Goal: Task Accomplishment & Management: Use online tool/utility

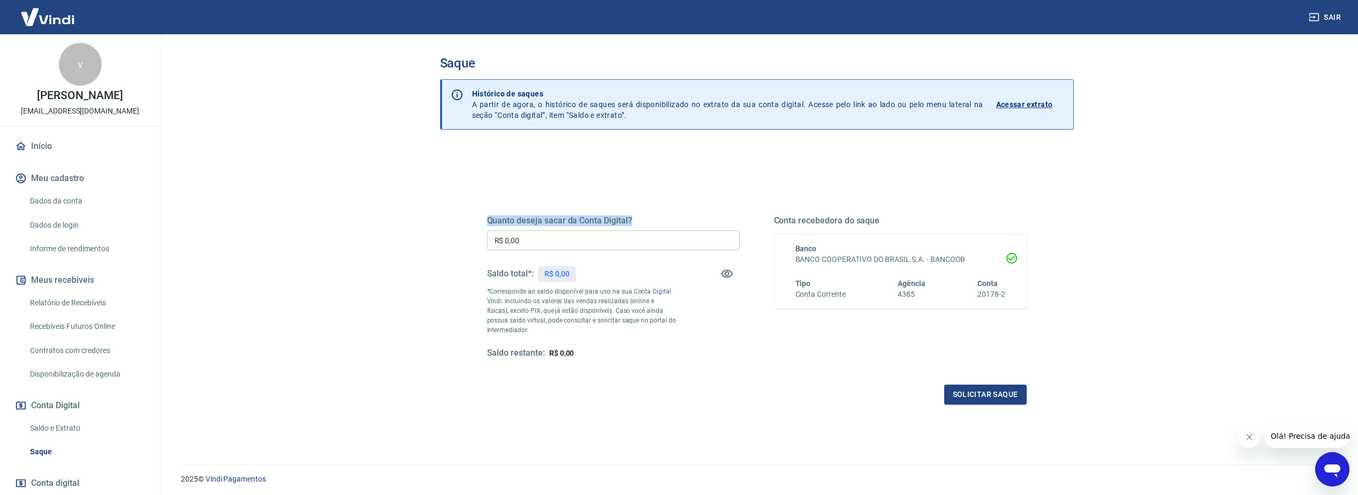
drag, startPoint x: 485, startPoint y: 222, endPoint x: 693, endPoint y: 203, distance: 209.1
click at [693, 203] on div "Quanto deseja sacar da Conta Digital? R$ 0,00 ​ Saldo total*: R$ 0,00 *Correspo…" at bounding box center [756, 292] width 565 height 249
drag, startPoint x: 692, startPoint y: 203, endPoint x: 510, endPoint y: 168, distance: 186.0
click at [510, 168] on div "Quanto deseja sacar da Conta Digital? R$ 0,00 ​ Saldo total*: R$ 0,00 *Correspo…" at bounding box center [757, 338] width 634 height 383
